Goal: Task Accomplishment & Management: Manage account settings

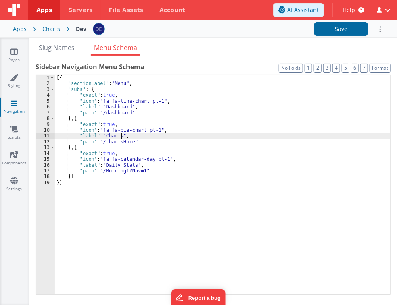
click at [151, 122] on div "[{ "sectionLabel" : "Menu" , "subs" : [{ "exact" : true , "icon" : "fa fa-line-…" at bounding box center [222, 191] width 335 height 232
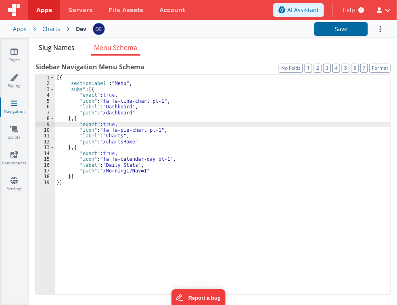
click at [70, 46] on span "Slug Names" at bounding box center [57, 47] width 36 height 9
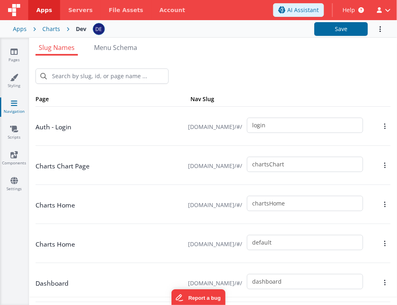
click at [70, 46] on span "Slug Names" at bounding box center [57, 47] width 36 height 9
click at [77, 13] on span "Servers" at bounding box center [80, 10] width 24 height 8
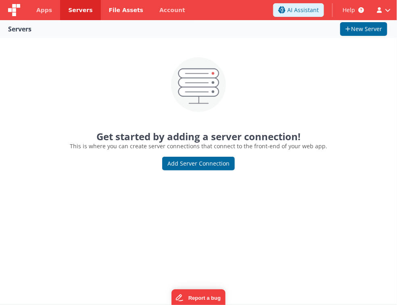
drag, startPoint x: 110, startPoint y: 17, endPoint x: 118, endPoint y: 10, distance: 10.4
click at [110, 17] on link "File Assets" at bounding box center [126, 10] width 51 height 20
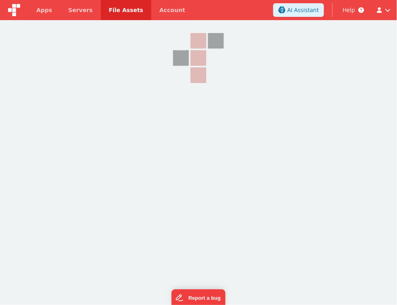
click at [118, 10] on span "File Assets" at bounding box center [126, 10] width 35 height 8
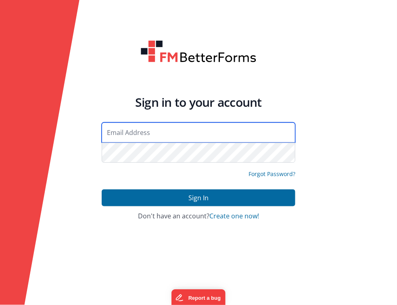
type input "[EMAIL_ADDRESS][DOMAIN_NAME]"
